Goal: Obtain resource: Download file/media

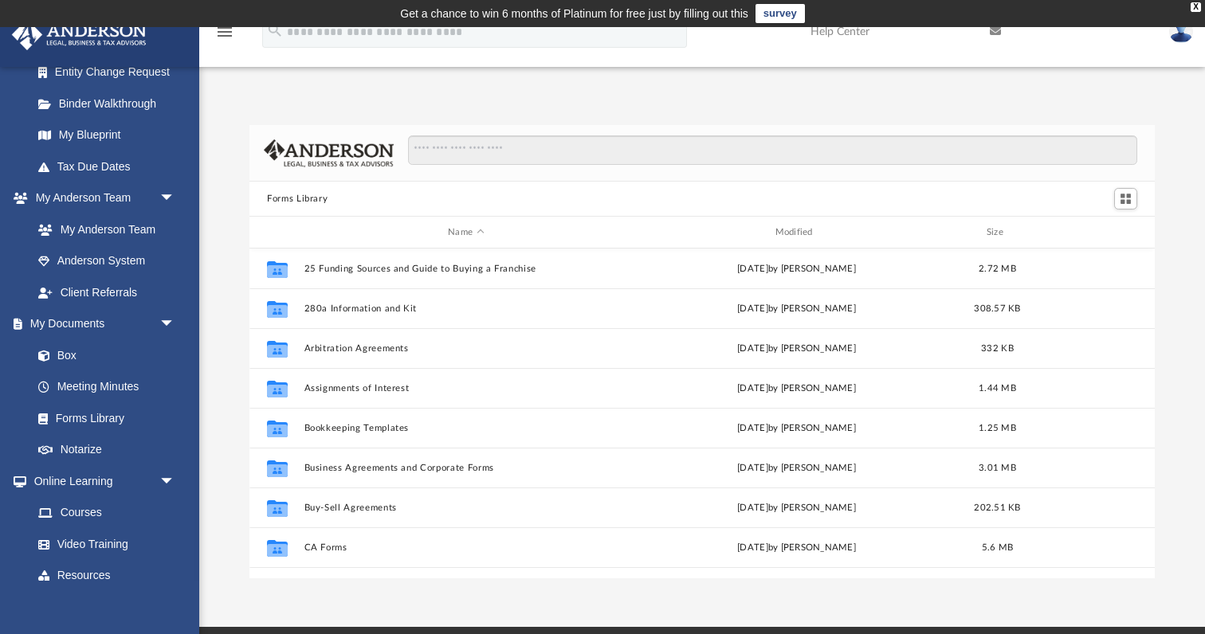
scroll to position [363, 906]
click at [100, 347] on link "Box" at bounding box center [110, 356] width 177 height 32
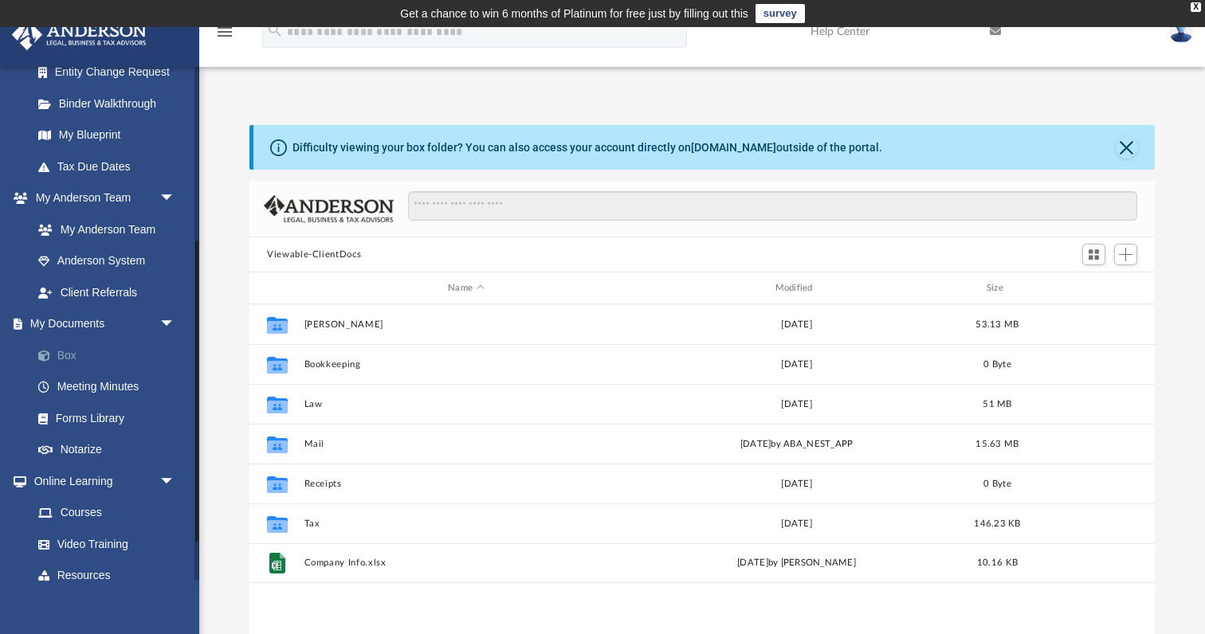
scroll to position [363, 906]
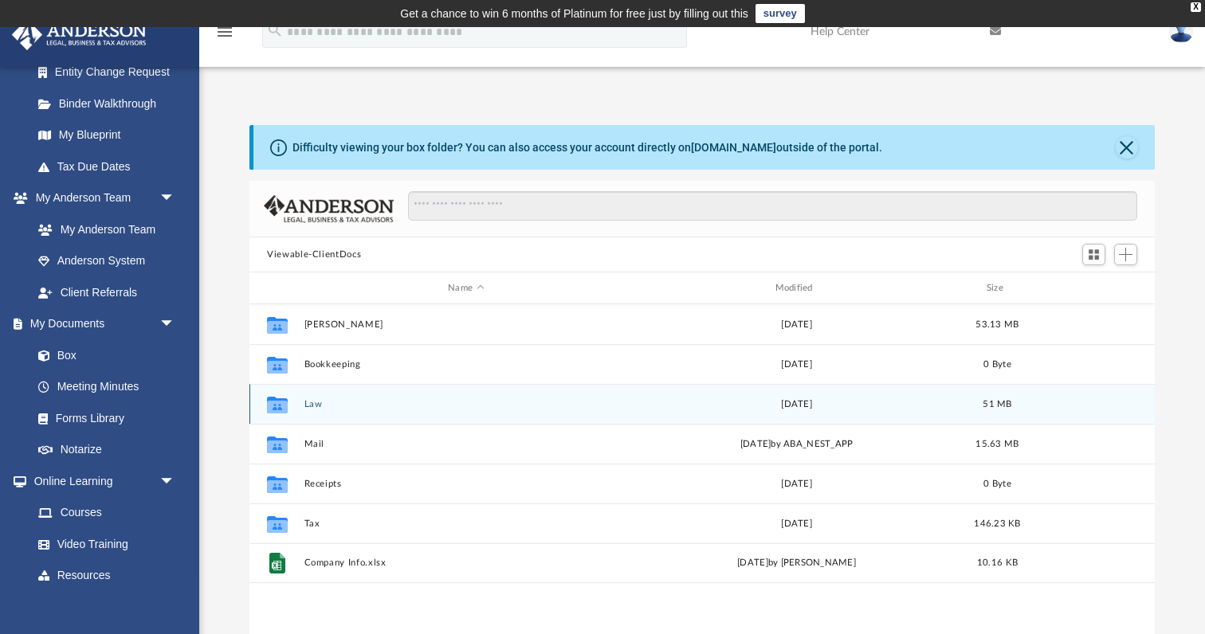
click at [312, 404] on button "Law" at bounding box center [466, 404] width 324 height 10
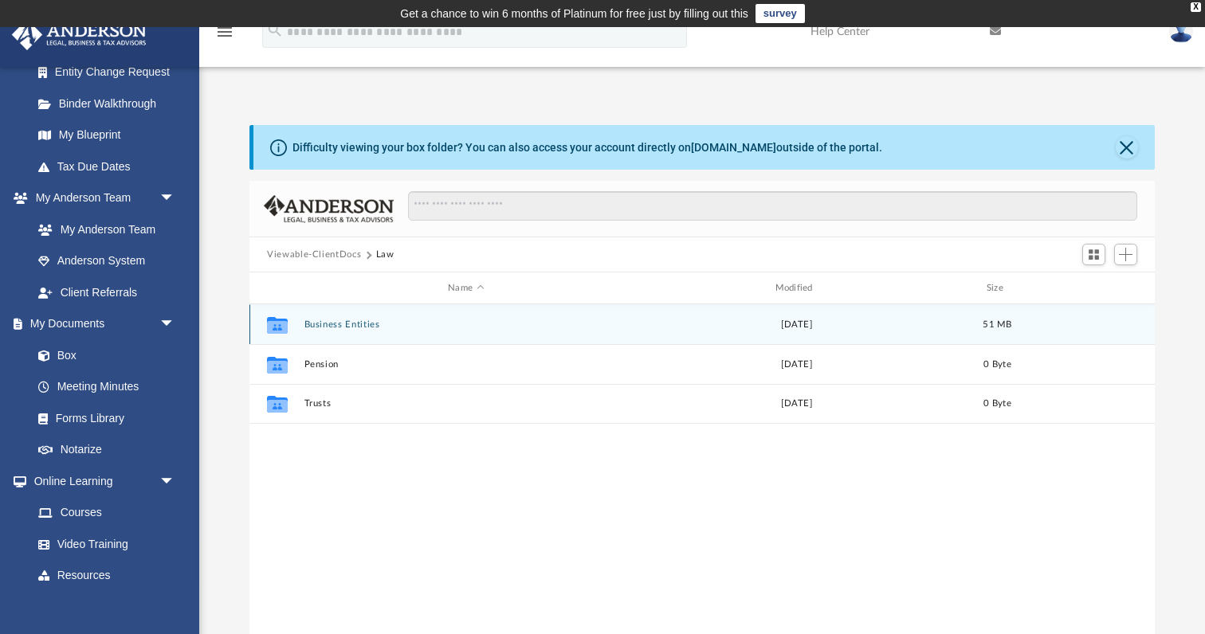
click at [337, 325] on button "Business Entities" at bounding box center [466, 325] width 324 height 10
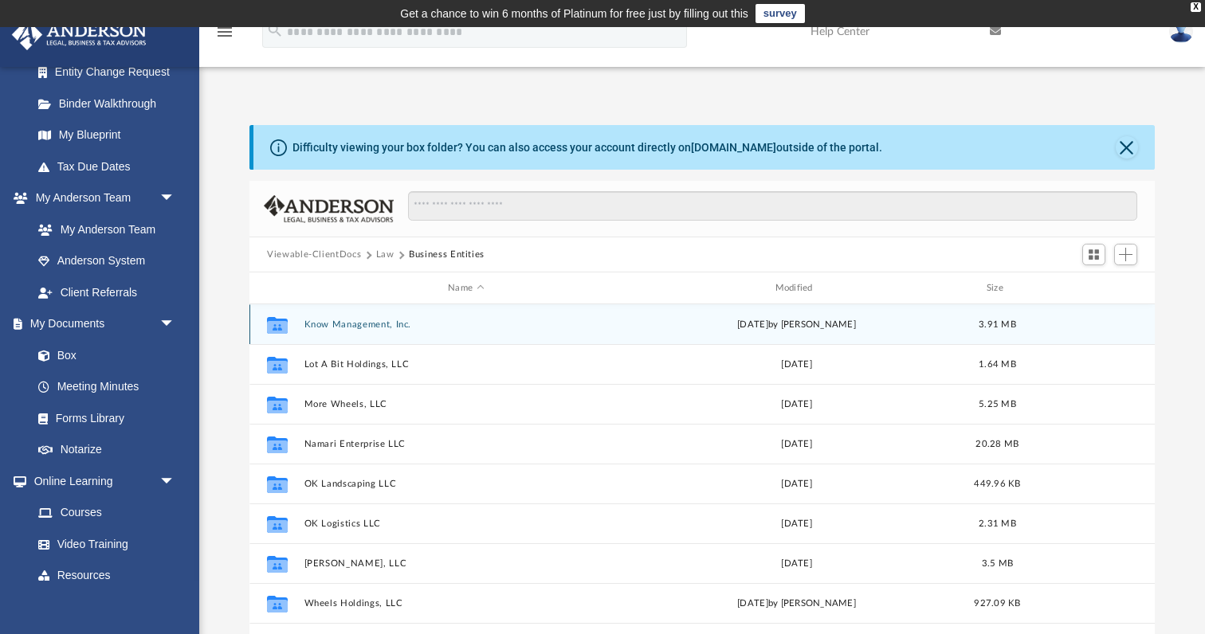
click at [343, 320] on button "Know Management, Inc." at bounding box center [466, 325] width 324 height 10
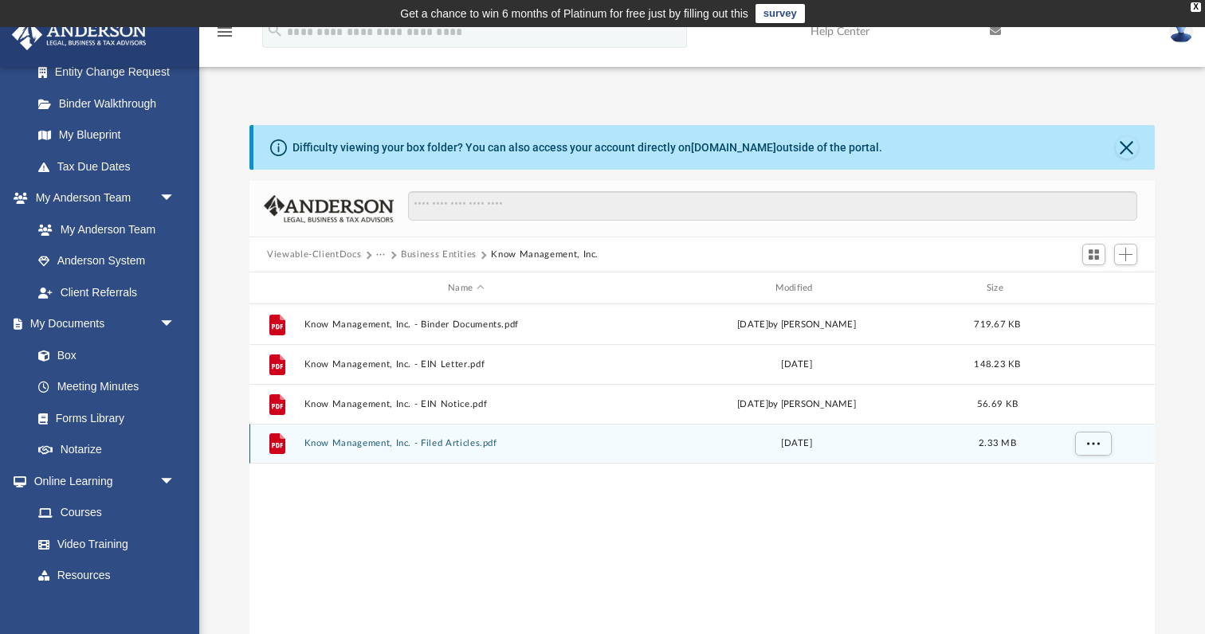
click at [360, 443] on button "Know Management, Inc. - Filed Articles.pdf" at bounding box center [466, 443] width 324 height 10
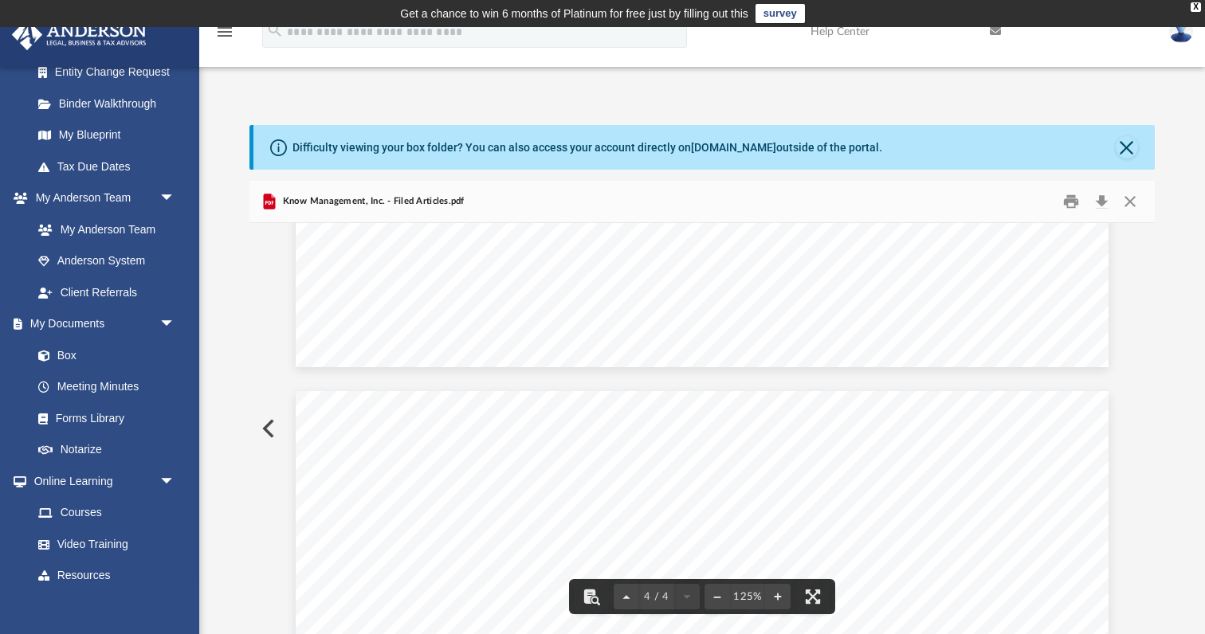
scroll to position [3111, 0]
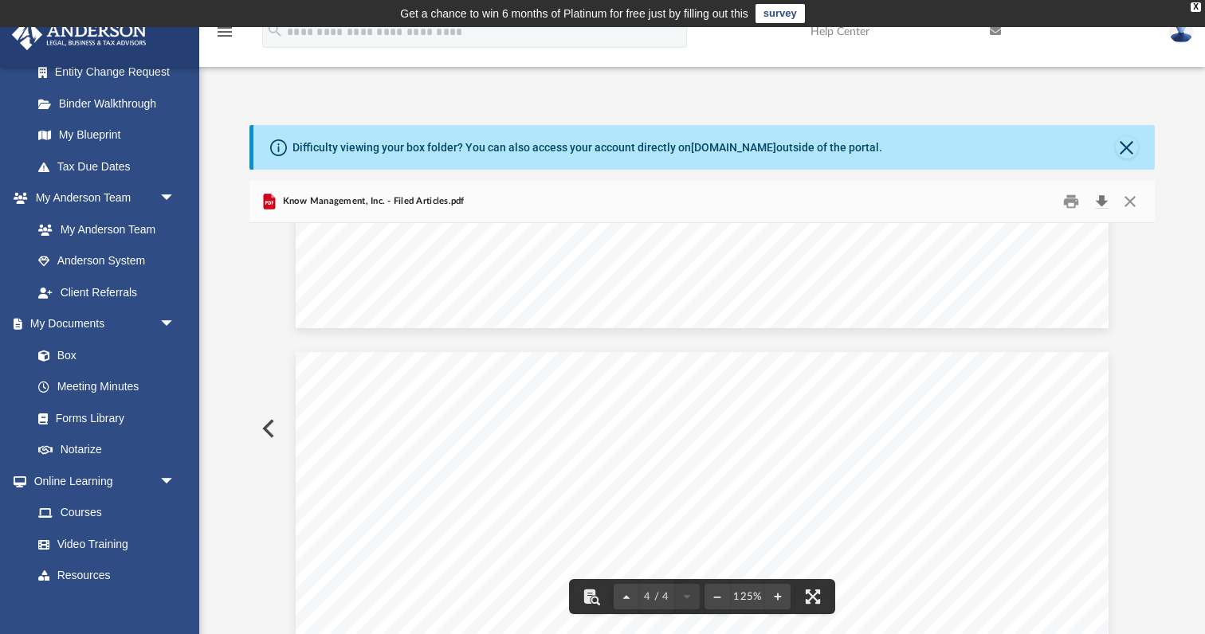
click at [1105, 201] on button "Download" at bounding box center [1101, 202] width 29 height 25
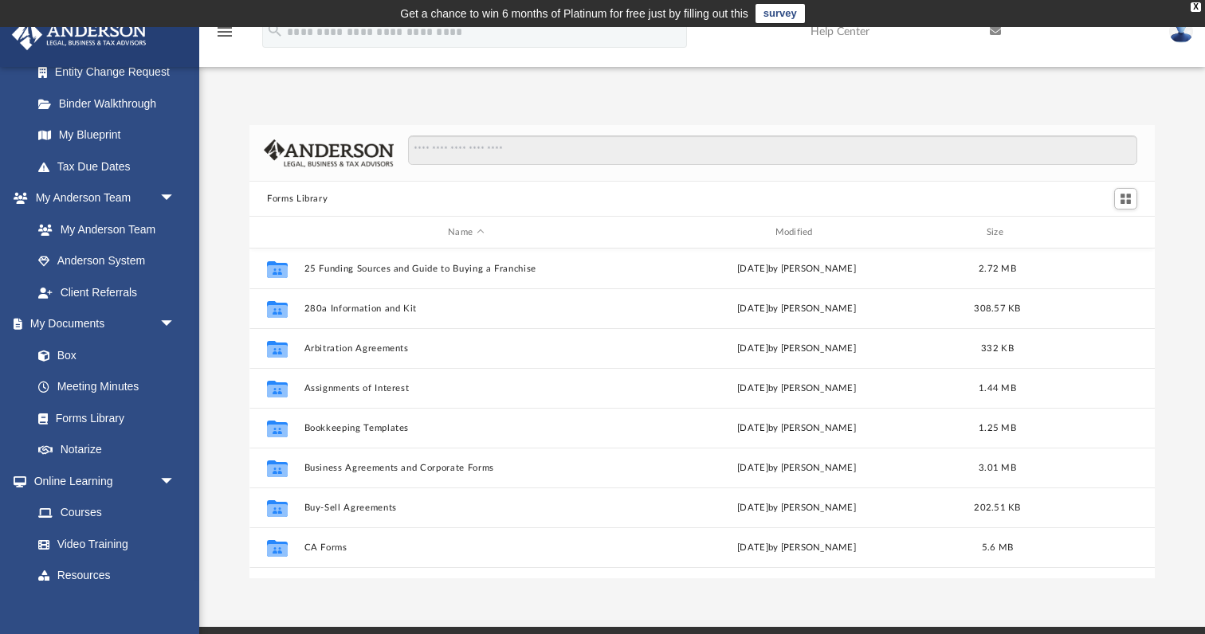
scroll to position [363, 906]
click at [98, 348] on link "Box" at bounding box center [110, 356] width 177 height 32
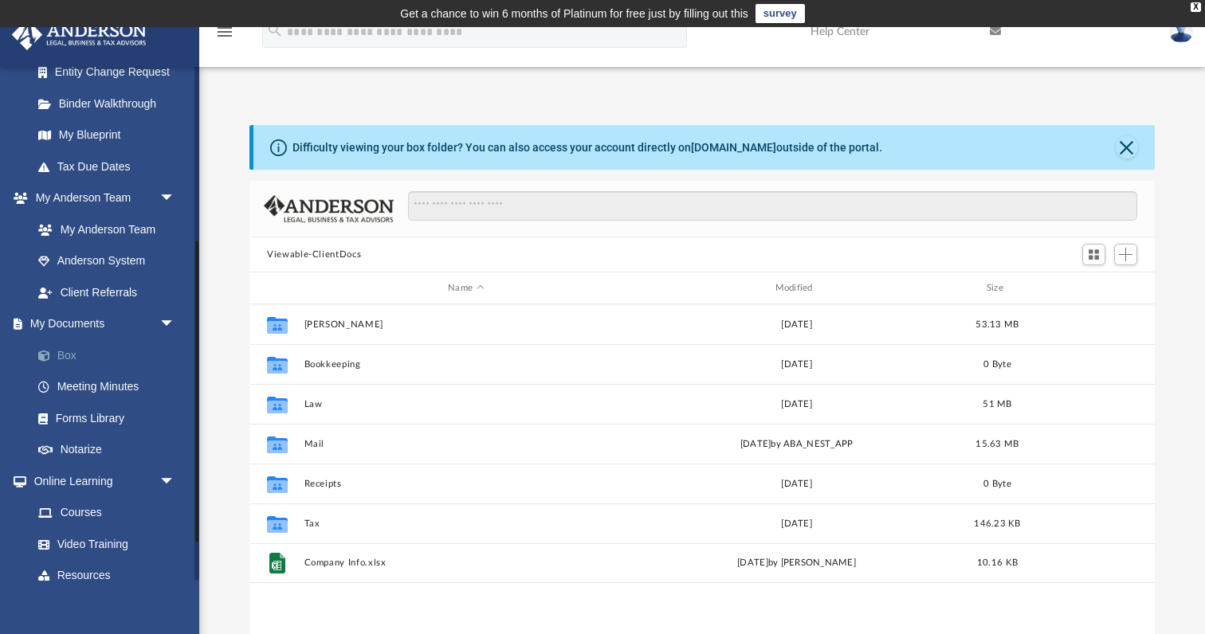
scroll to position [363, 906]
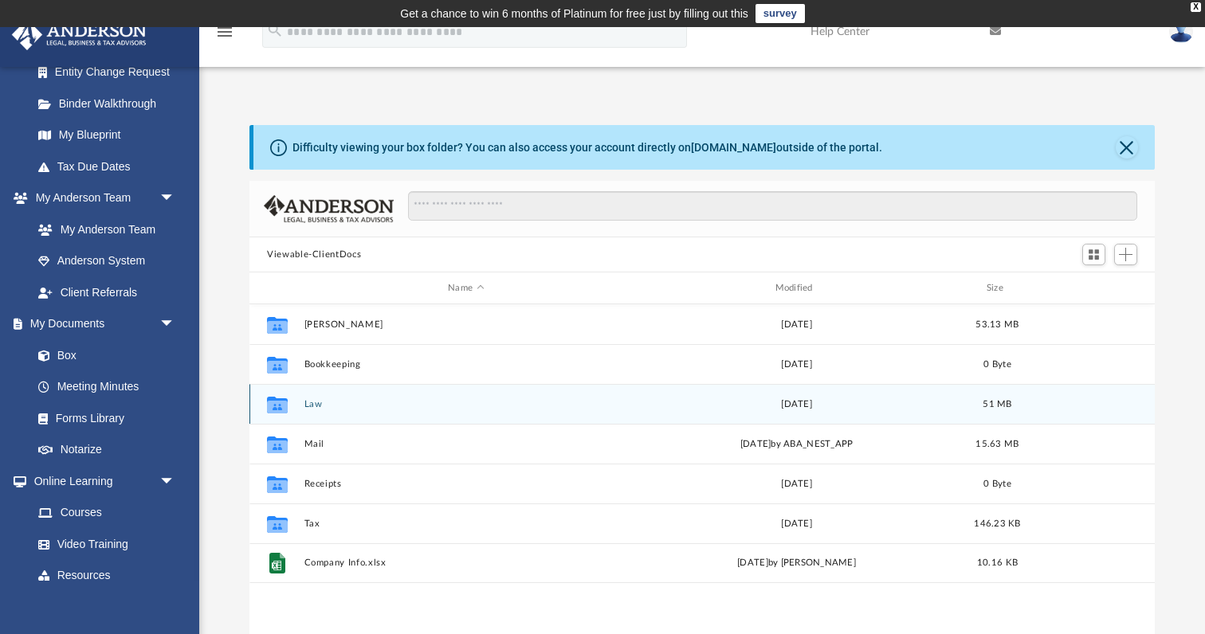
click at [306, 402] on button "Law" at bounding box center [466, 404] width 324 height 10
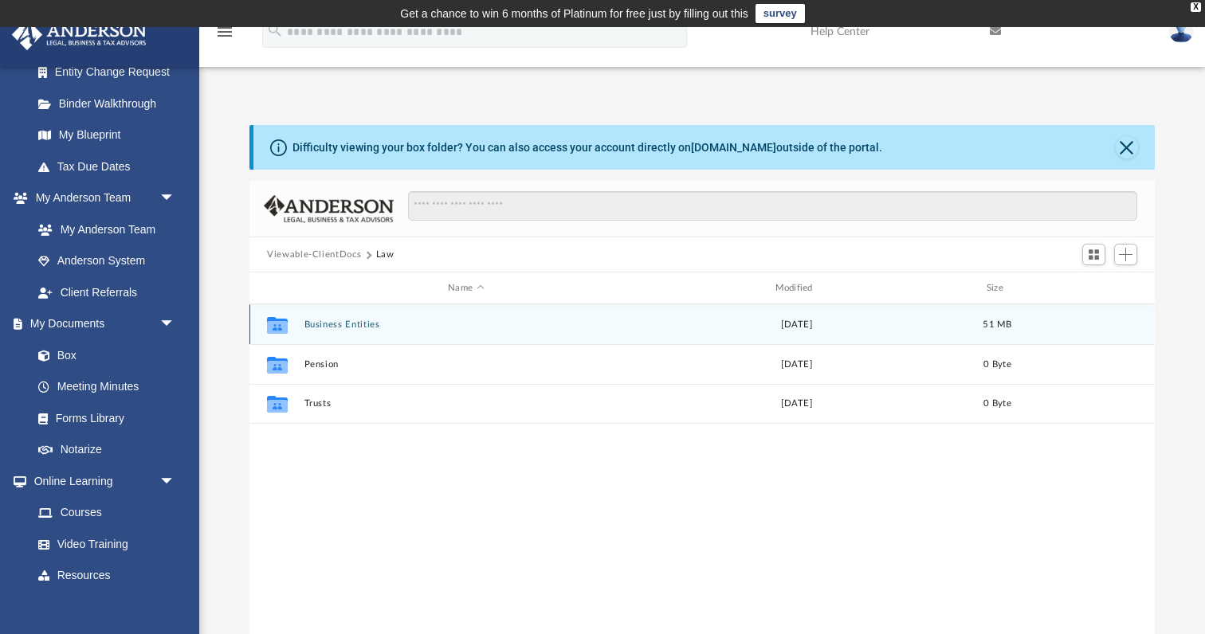
click at [324, 323] on button "Business Entities" at bounding box center [466, 325] width 324 height 10
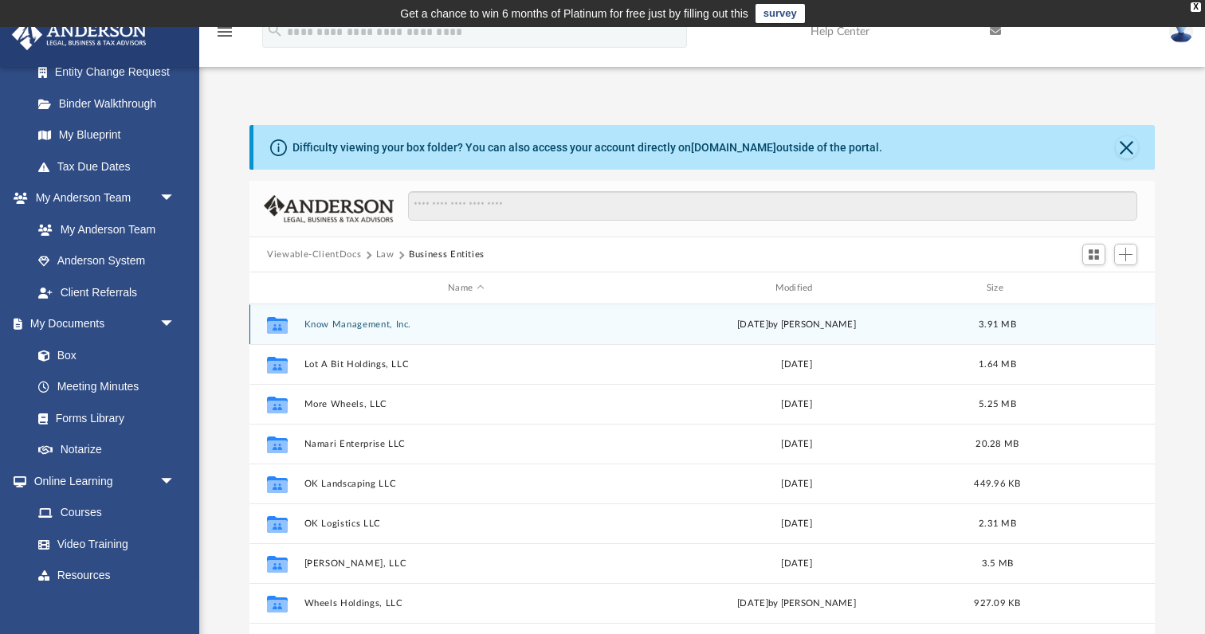
click at [324, 323] on button "Know Management, Inc." at bounding box center [466, 325] width 324 height 10
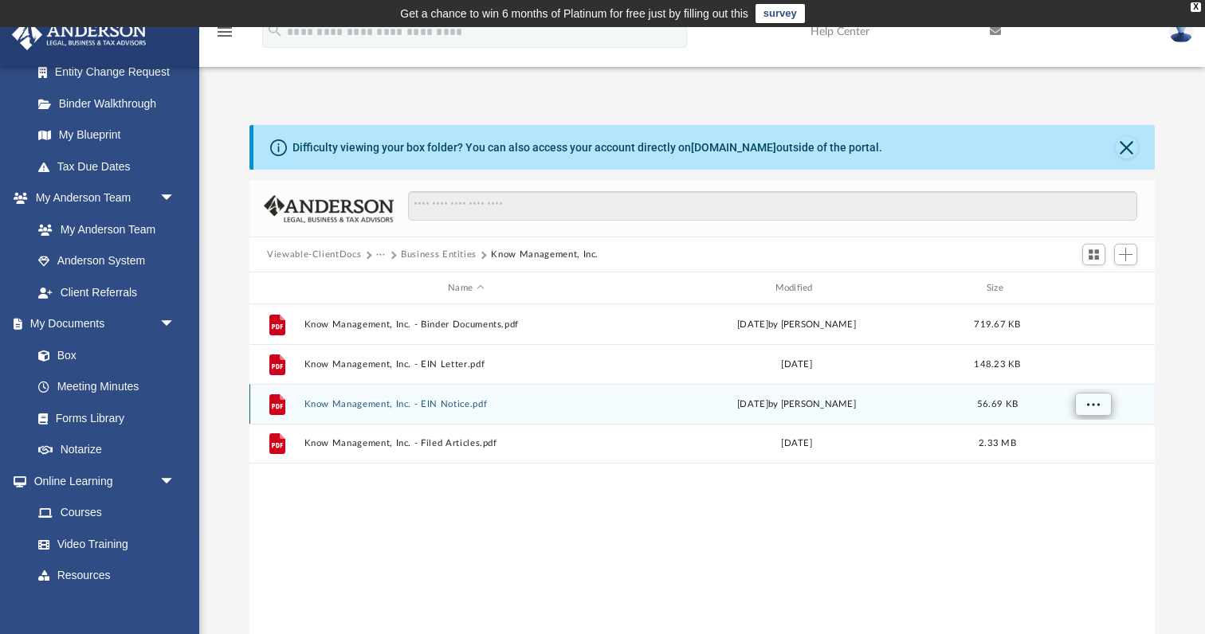
click at [1109, 399] on button "More options" at bounding box center [1093, 405] width 37 height 24
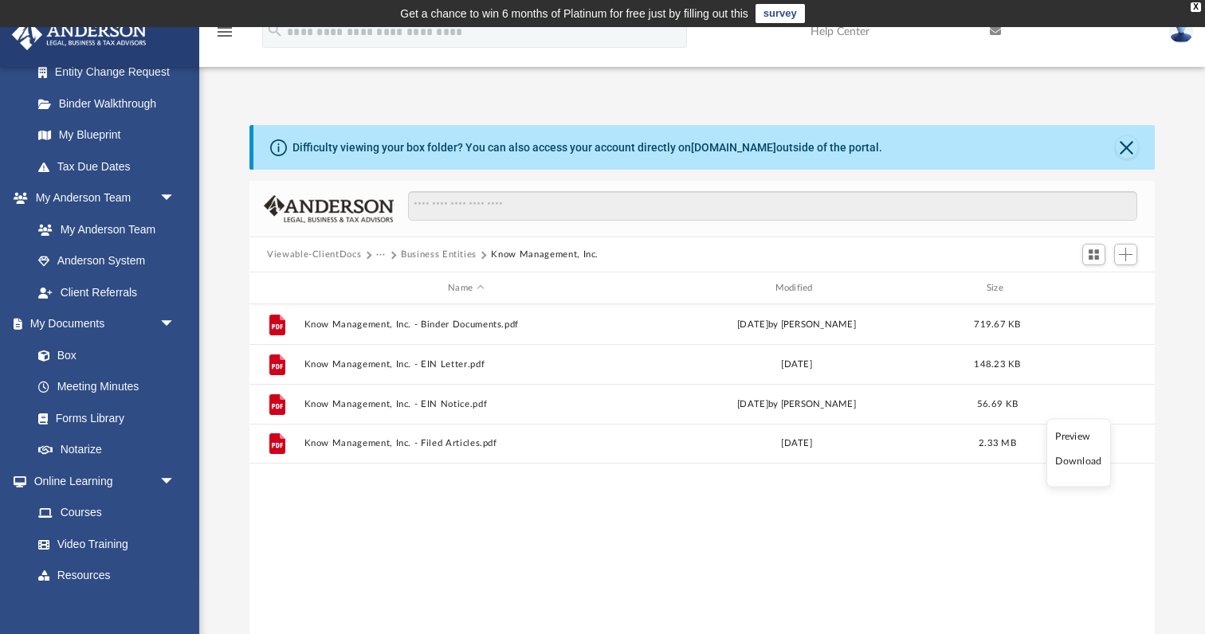
click at [1081, 459] on li "Download" at bounding box center [1078, 462] width 46 height 17
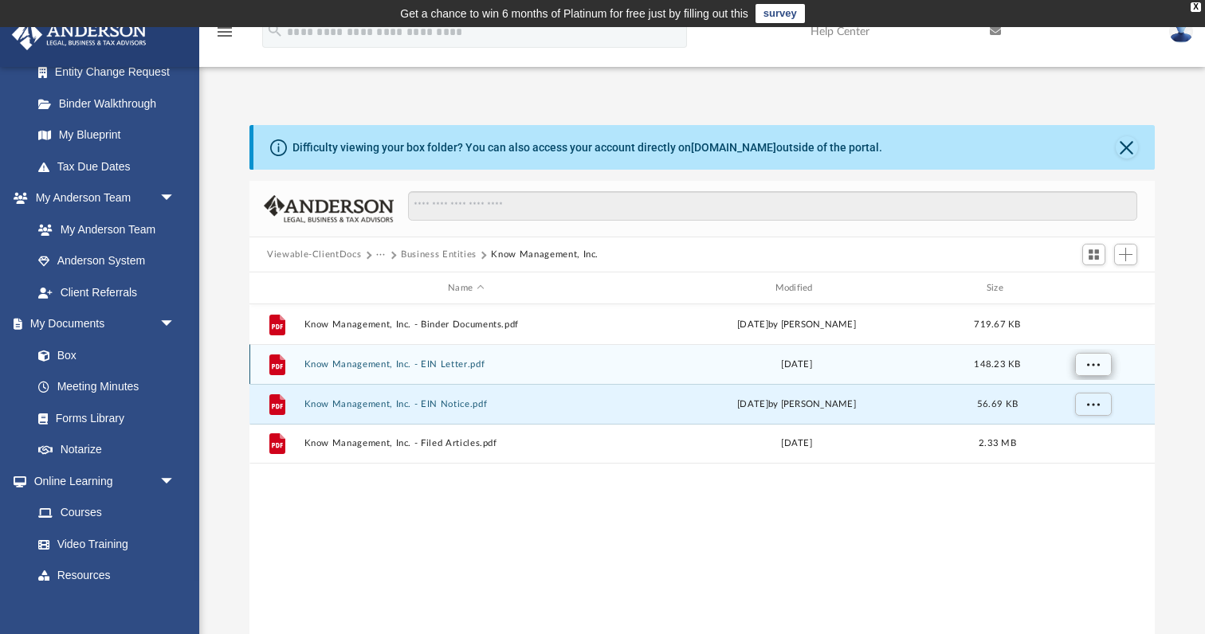
click at [1090, 359] on span "More options" at bounding box center [1093, 363] width 13 height 9
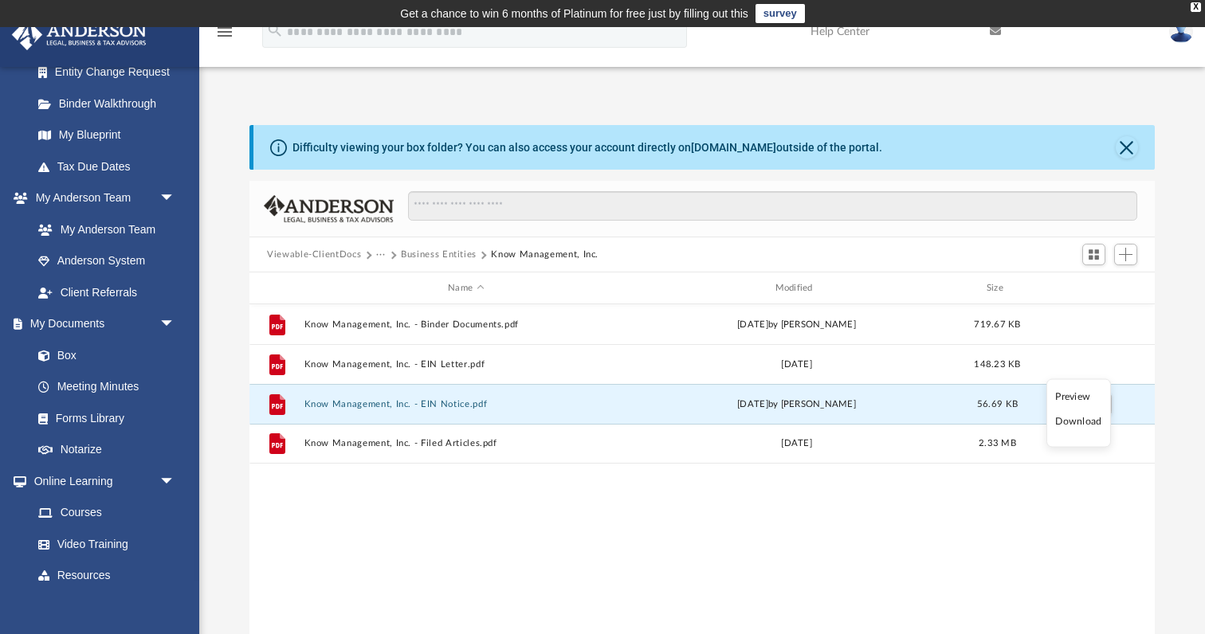
click at [1085, 420] on li "Download" at bounding box center [1078, 422] width 46 height 17
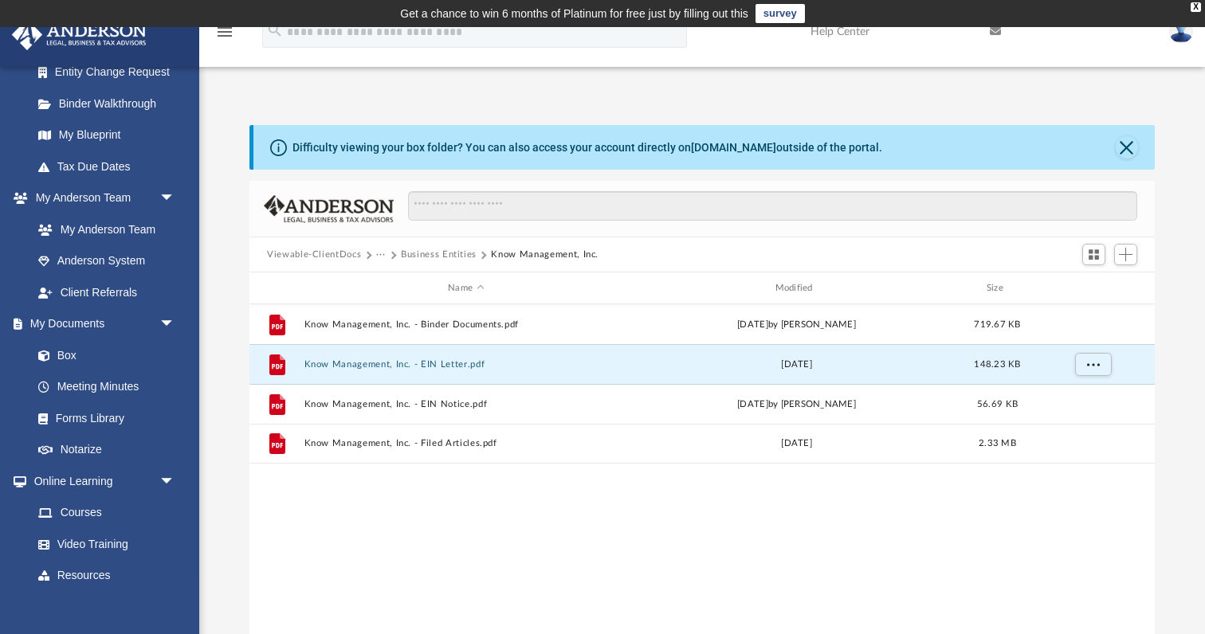
click at [430, 256] on button "Business Entities" at bounding box center [439, 255] width 76 height 14
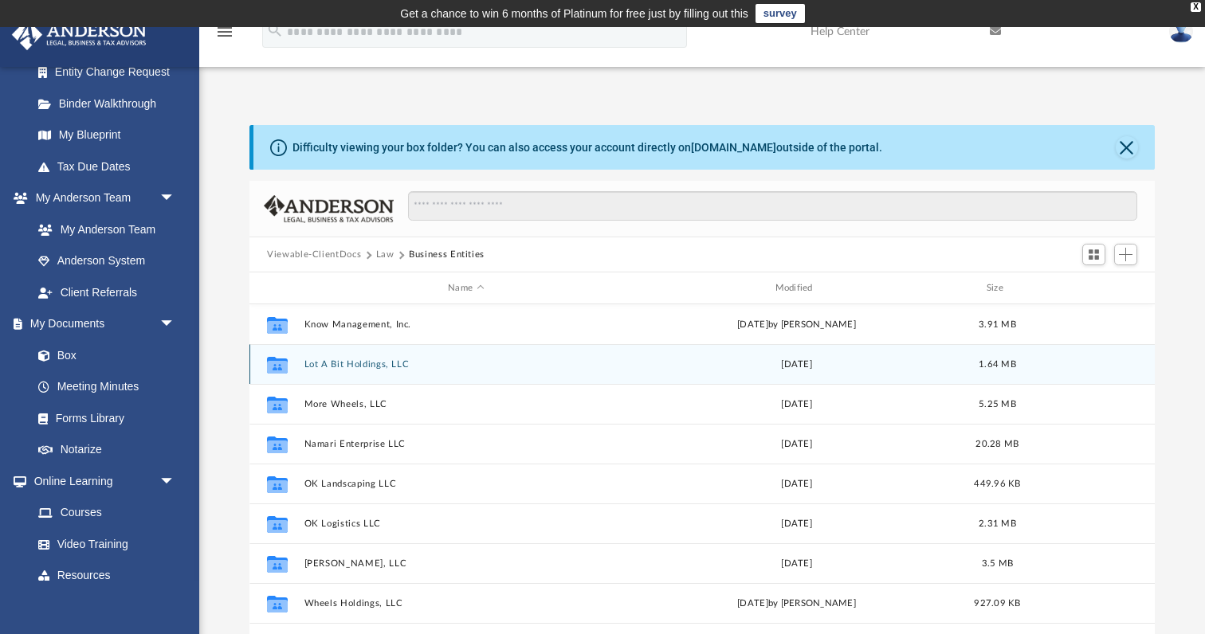
click at [339, 360] on button "Lot A Bit Holdings, LLC" at bounding box center [466, 364] width 324 height 10
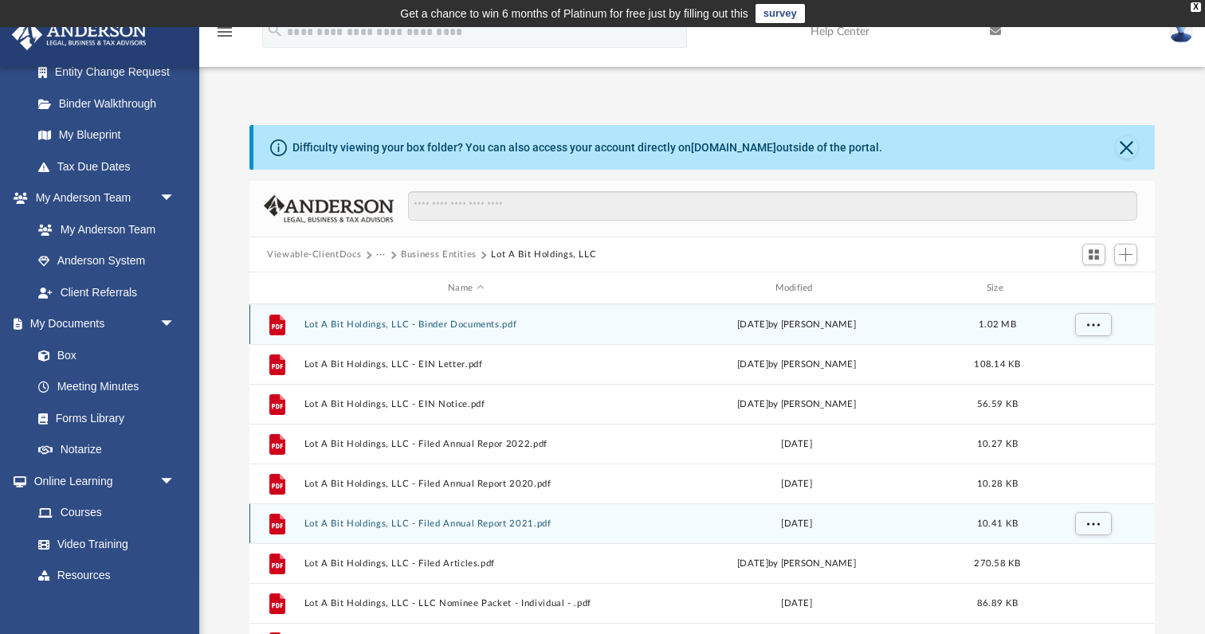
scroll to position [0, 0]
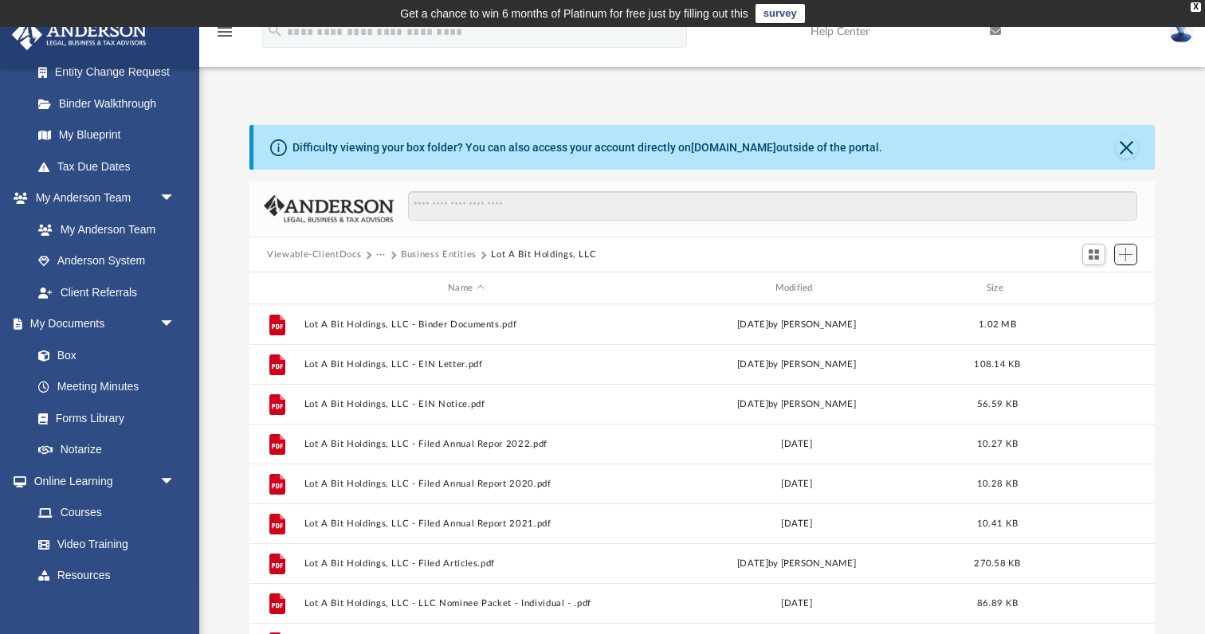
click at [1130, 253] on span "Add" at bounding box center [1126, 255] width 14 height 14
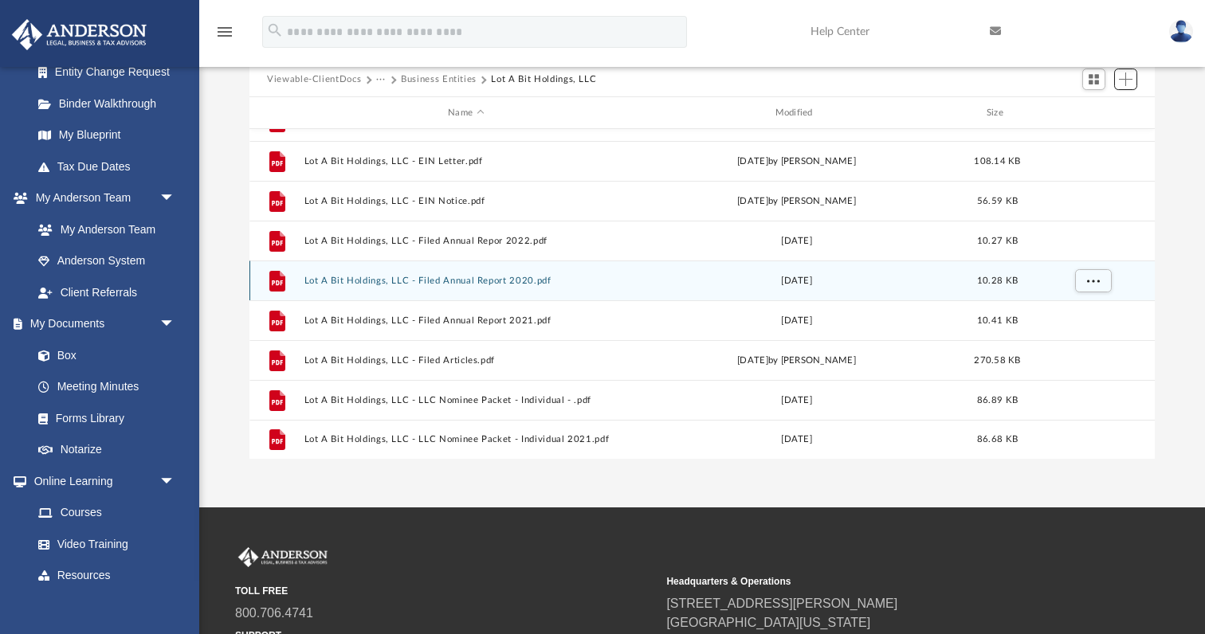
scroll to position [28, 0]
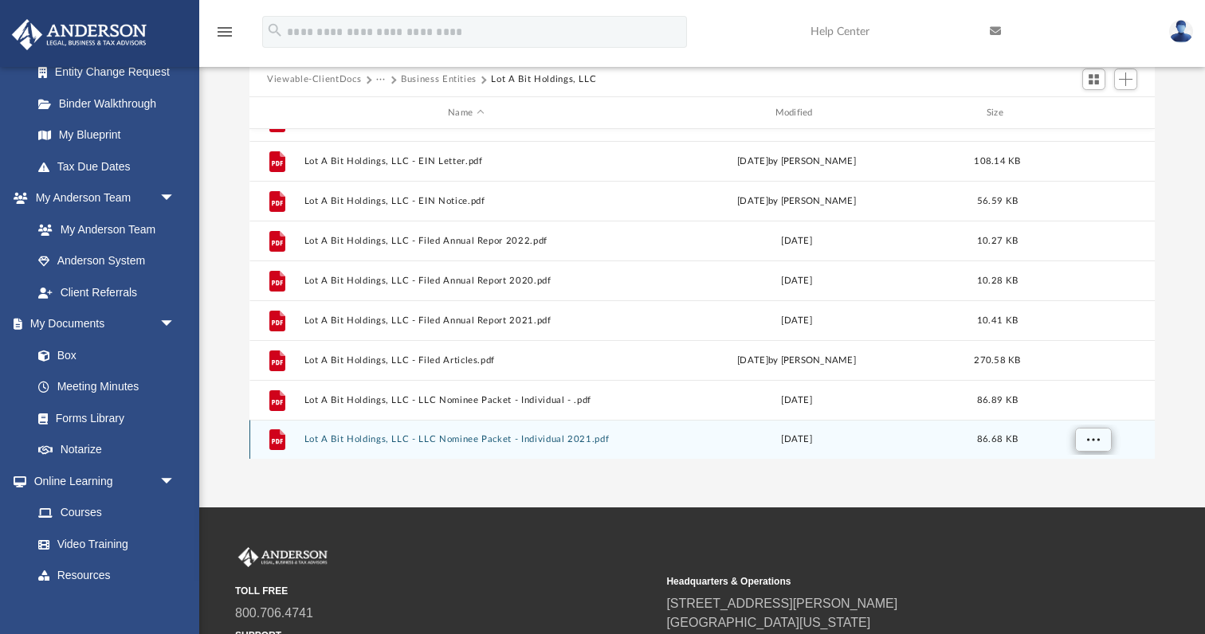
click at [1093, 435] on span "More options" at bounding box center [1093, 439] width 13 height 9
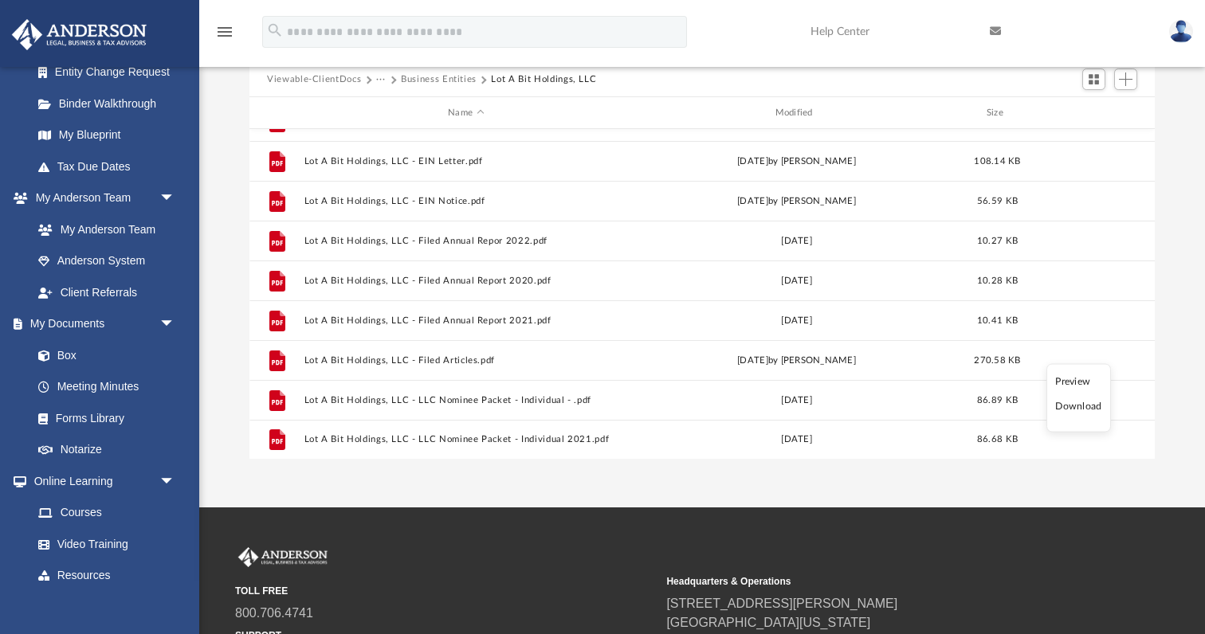
click at [956, 481] on div "App [EMAIL_ADDRESS][DOMAIN_NAME] Sign Out [EMAIL_ADDRESS][DOMAIN_NAME] Home Onl…" at bounding box center [602, 180] width 1205 height 656
